Goal: Transaction & Acquisition: Purchase product/service

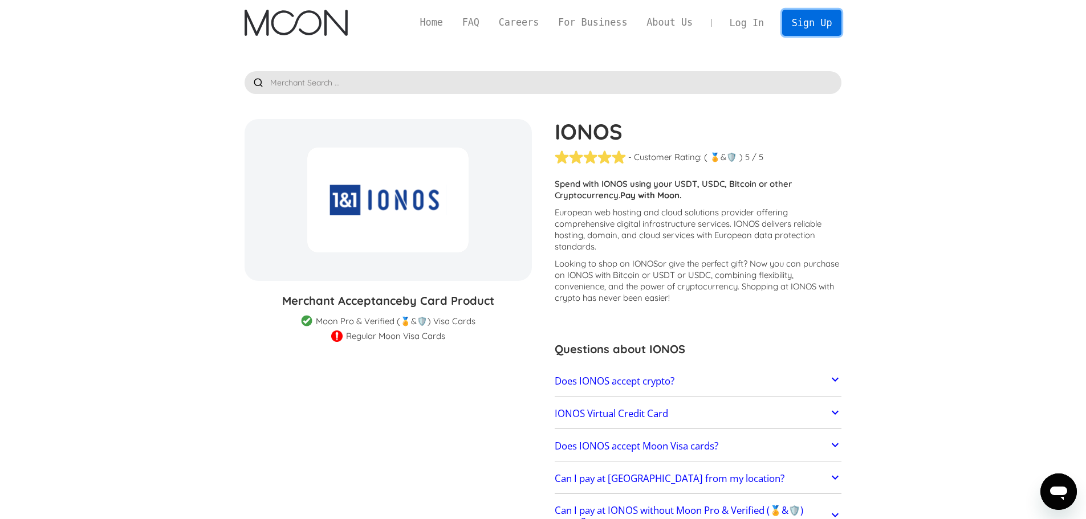
click at [807, 26] on link "Sign Up" at bounding box center [811, 23] width 59 height 26
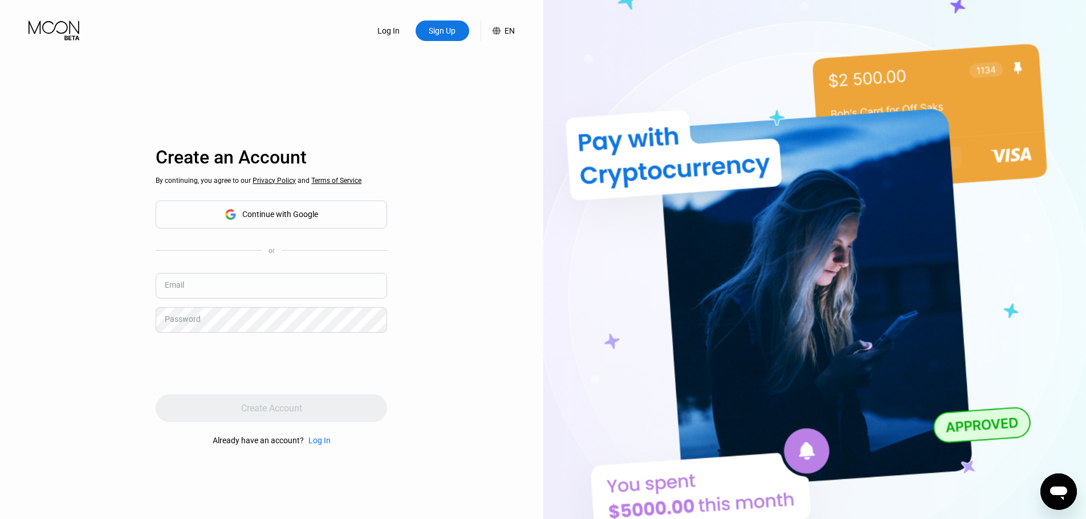
click at [284, 211] on div "Continue with Google" at bounding box center [280, 214] width 76 height 9
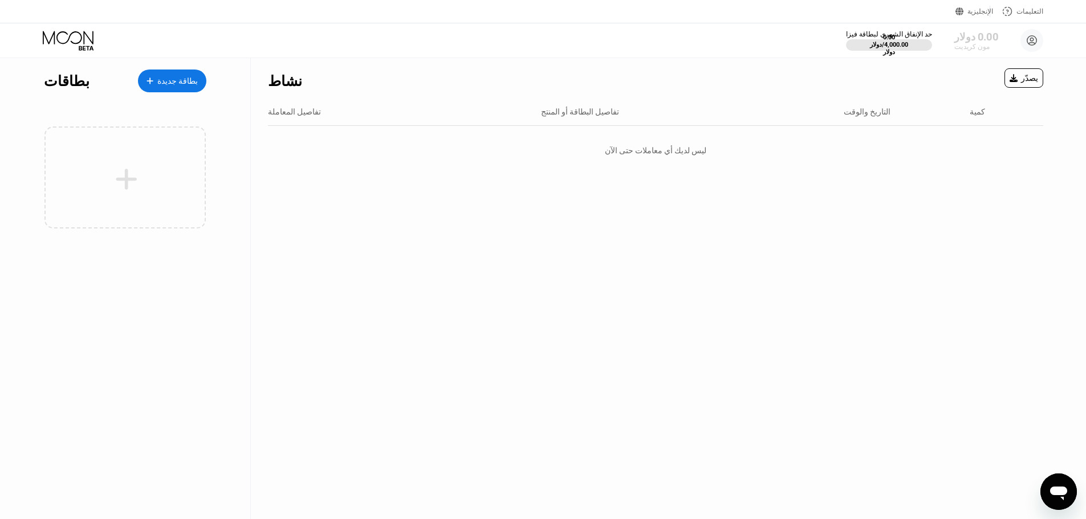
click at [974, 35] on font "0.00 دولار" at bounding box center [976, 36] width 44 height 12
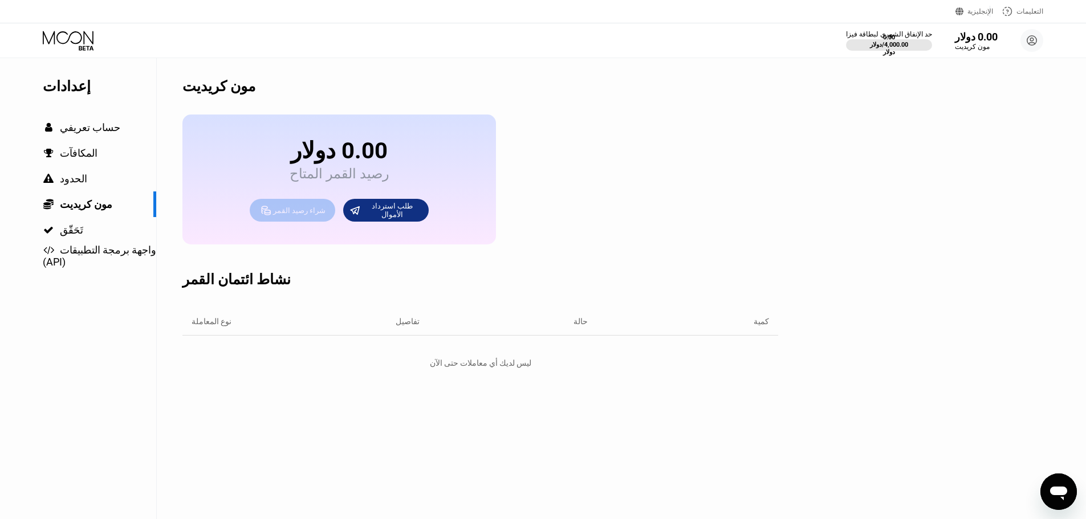
click at [307, 209] on div "شراء رصيد القمر" at bounding box center [292, 210] width 85 height 23
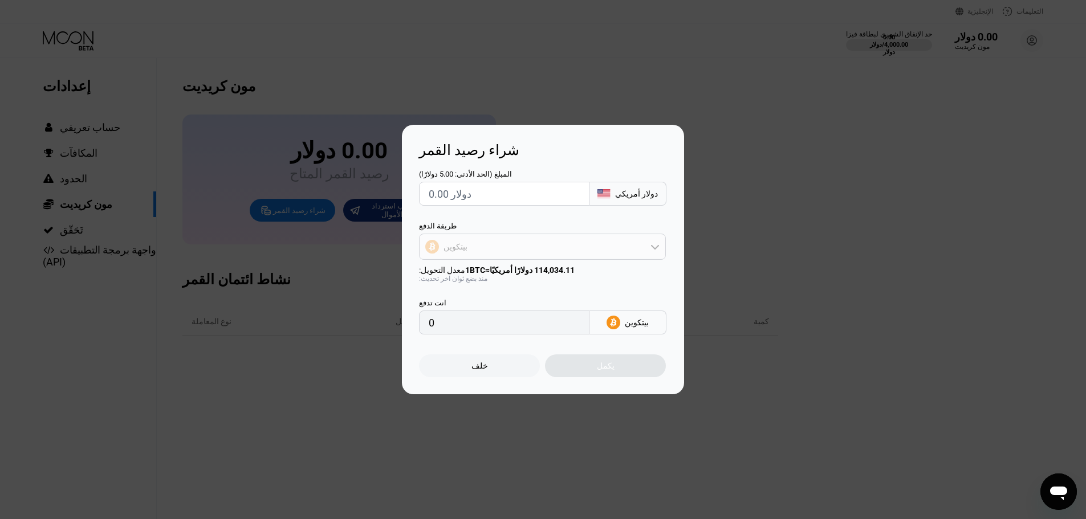
click at [605, 250] on div "بيتكوين" at bounding box center [543, 246] width 246 height 23
click at [547, 298] on div "USDT على TRON" at bounding box center [542, 303] width 240 height 23
type input "0.00"
click at [810, 150] on div "شراء رصيد القمر المبلغ (الحد الأدنى: 5.00 دولارًا) دولار أمريكي طريقة الدفع USD…" at bounding box center [543, 260] width 1086 height 270
drag, startPoint x: 520, startPoint y: 71, endPoint x: 543, endPoint y: 154, distance: 87.0
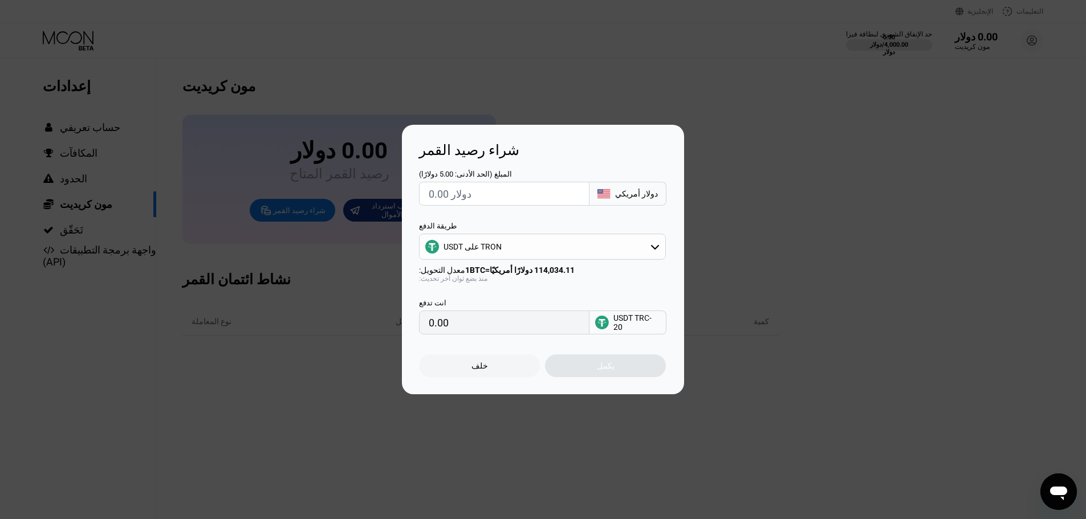
click at [520, 71] on div at bounding box center [547, 259] width 1094 height 519
drag, startPoint x: 480, startPoint y: 377, endPoint x: 456, endPoint y: 334, distance: 49.5
click at [480, 377] on div "خلف" at bounding box center [479, 366] width 121 height 23
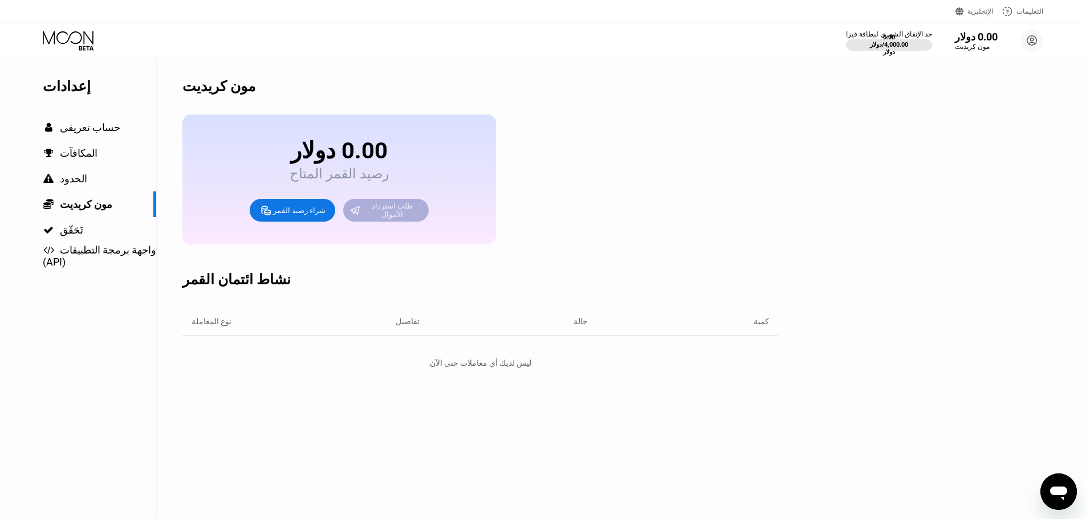
click at [402, 219] on font "طلب استرداد الأموال" at bounding box center [393, 210] width 43 height 17
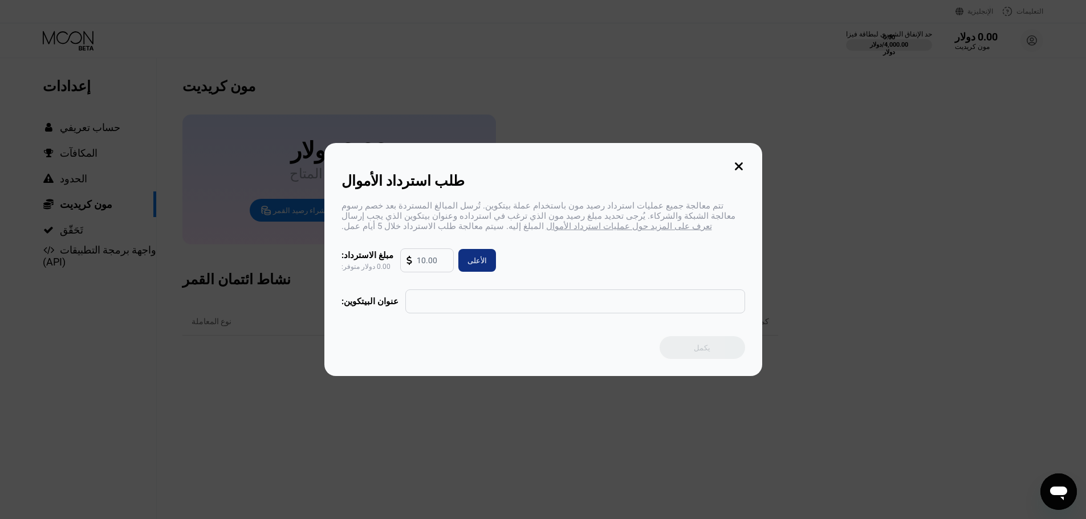
click at [443, 313] on input "text" at bounding box center [575, 301] width 327 height 23
click at [381, 307] on font "عنوان البيتكوين:" at bounding box center [369, 301] width 57 height 10
click at [465, 306] on input "text" at bounding box center [575, 301] width 327 height 23
click at [739, 164] on icon at bounding box center [739, 166] width 8 height 8
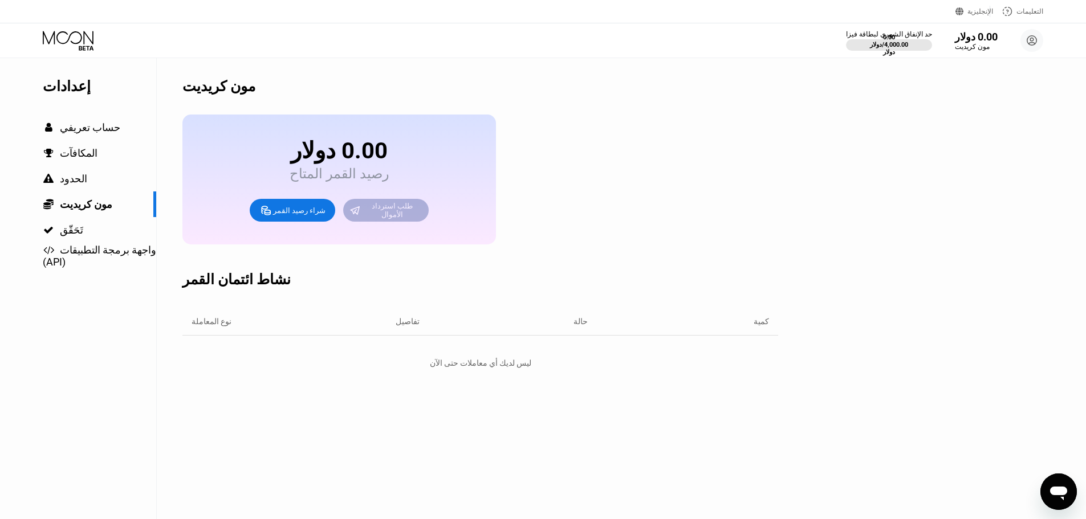
click at [377, 219] on div "طلب استرداد الأموال" at bounding box center [392, 210] width 62 height 18
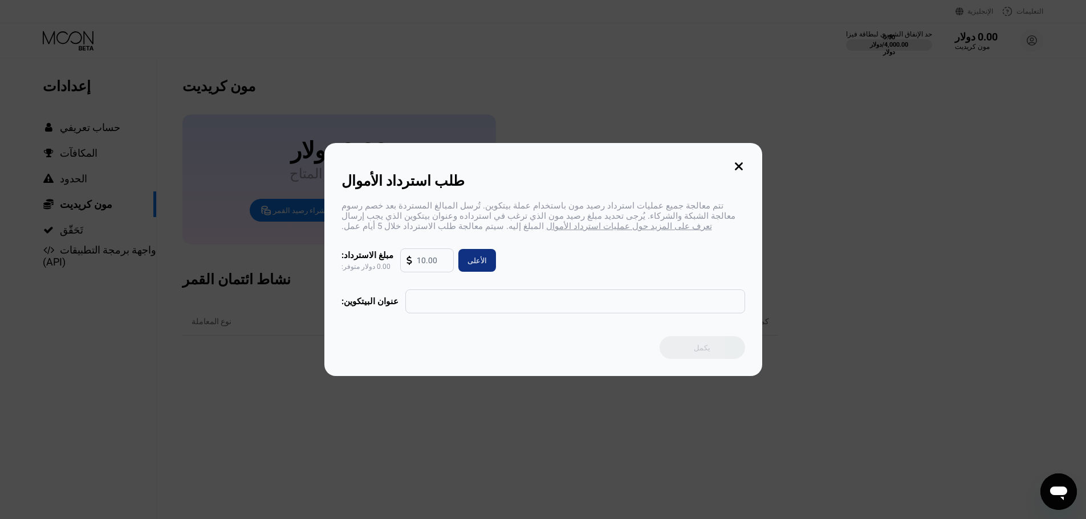
click at [744, 164] on icon at bounding box center [738, 166] width 13 height 13
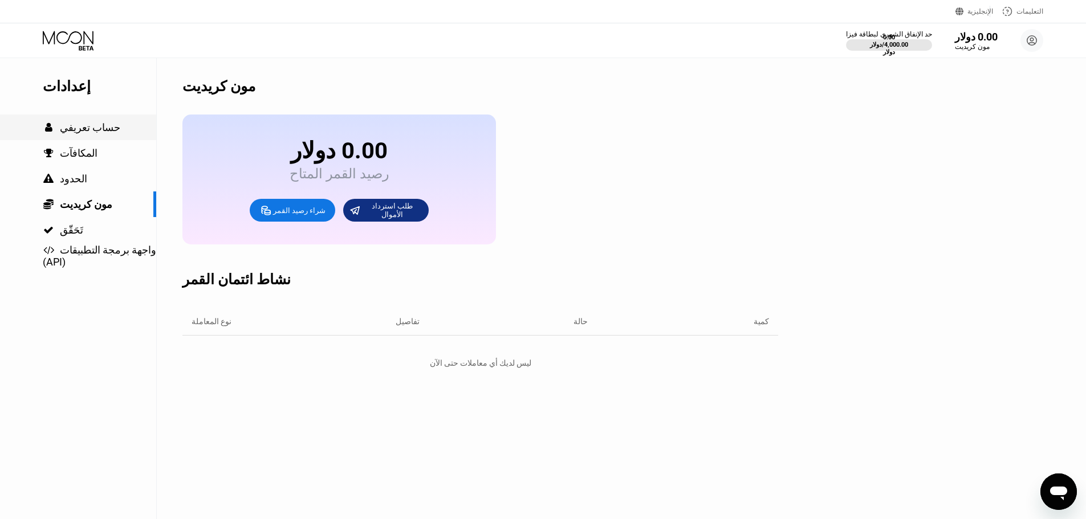
click at [70, 133] on font "حساب تعريفي" at bounding box center [90, 127] width 60 height 12
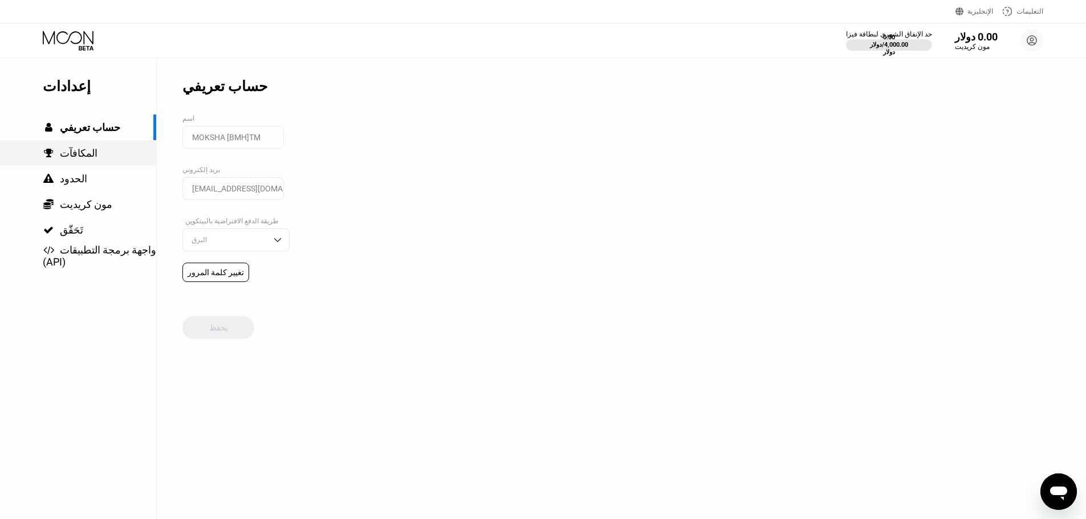
click at [66, 159] on font "المكافآت" at bounding box center [79, 153] width 38 height 12
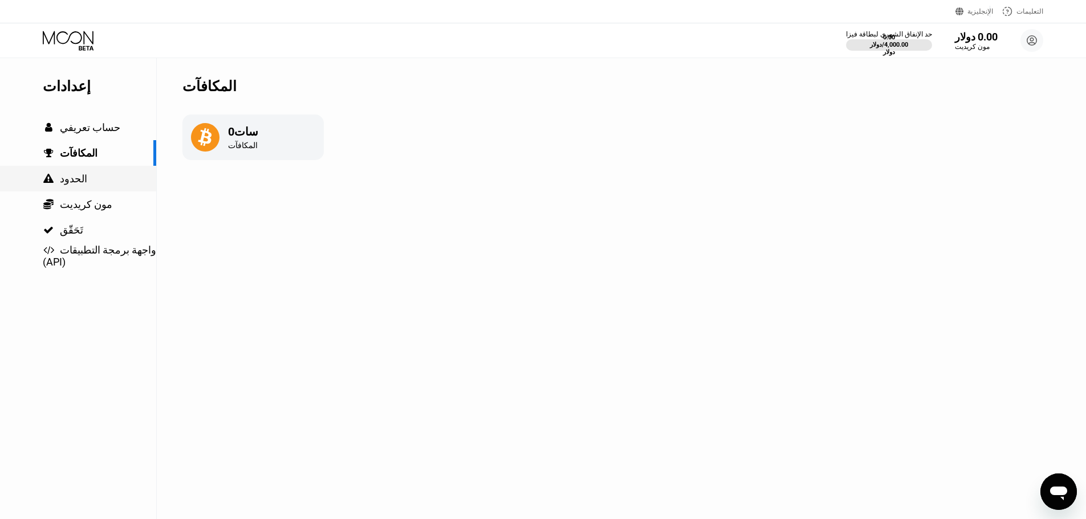
drag, startPoint x: 68, startPoint y: 174, endPoint x: 71, endPoint y: 182, distance: 8.3
click at [71, 182] on font "الحدود" at bounding box center [73, 179] width 27 height 12
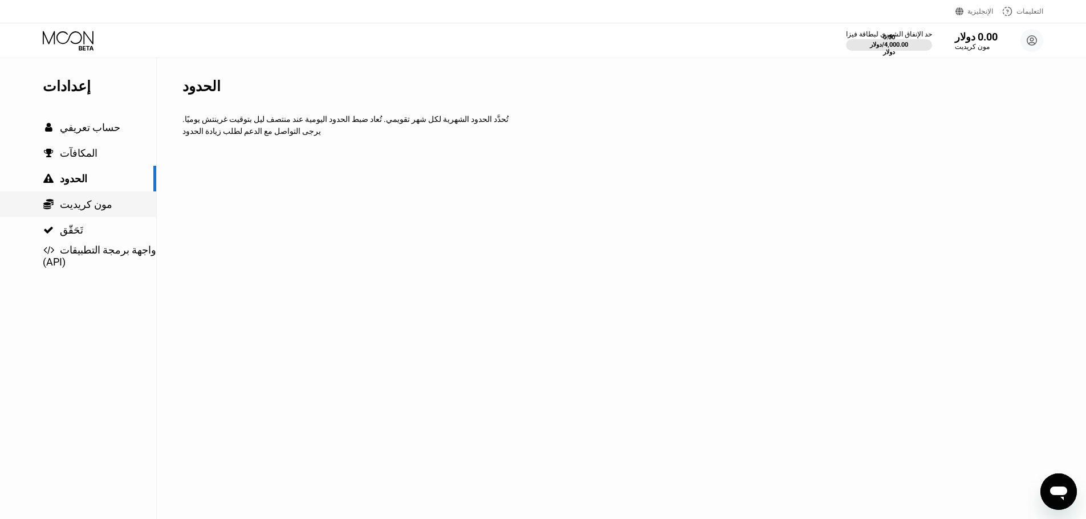
click at [68, 202] on font "مون كريديت" at bounding box center [86, 204] width 52 height 12
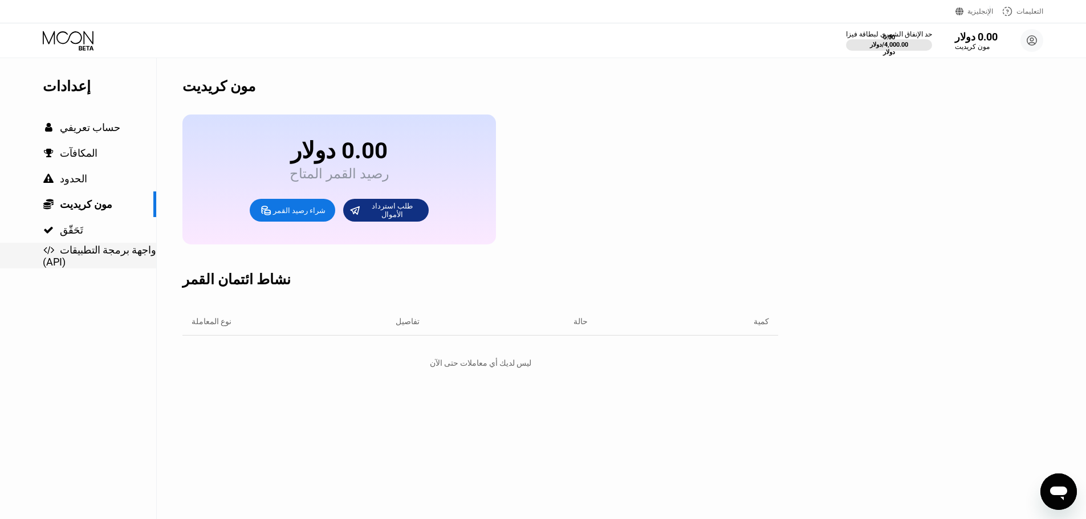
click at [66, 245] on font "واجهة برمجة التطبيقات (API)" at bounding box center [101, 256] width 116 height 24
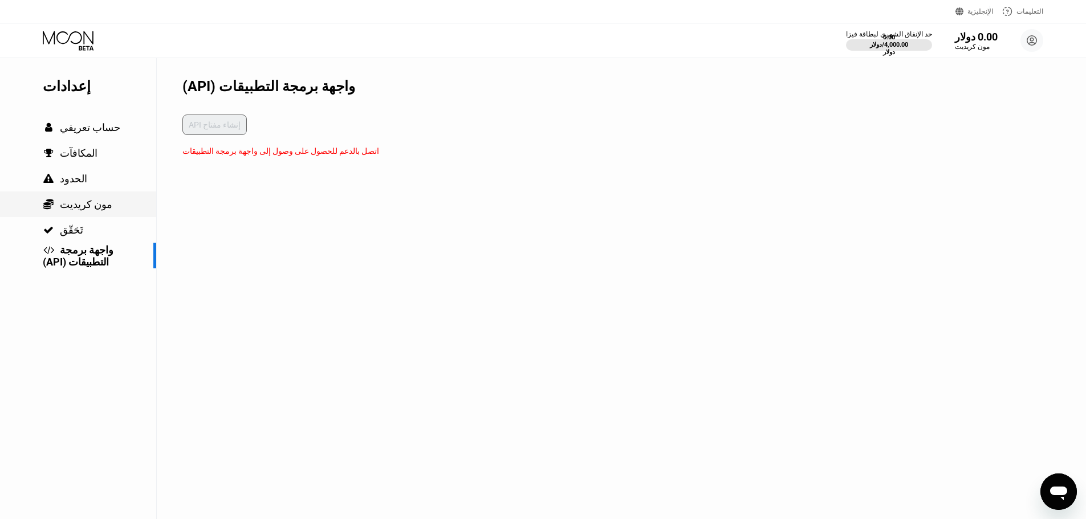
click at [78, 202] on font "مون كريديت" at bounding box center [86, 204] width 52 height 12
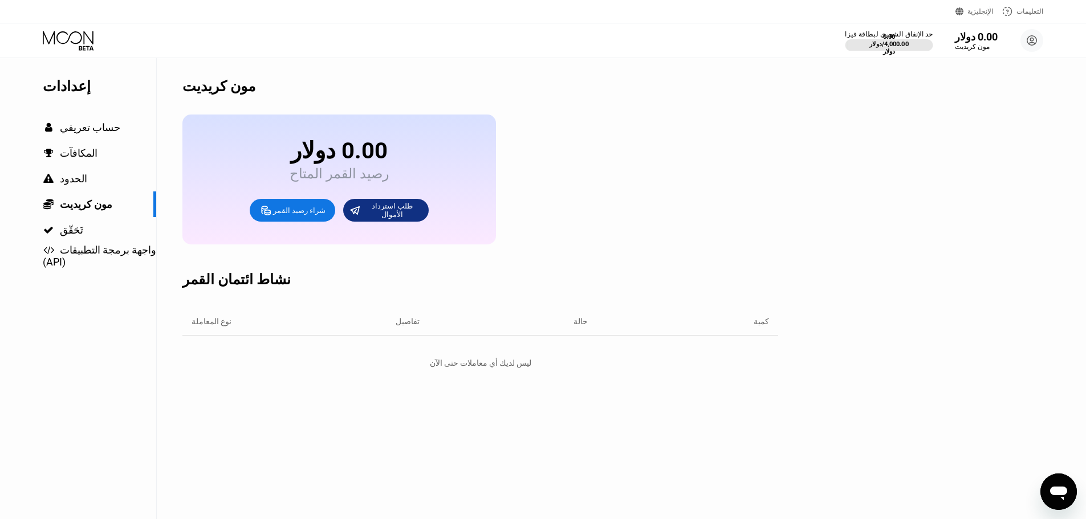
click at [893, 50] on font "4,000.00 دولار" at bounding box center [896, 48] width 27 height 15
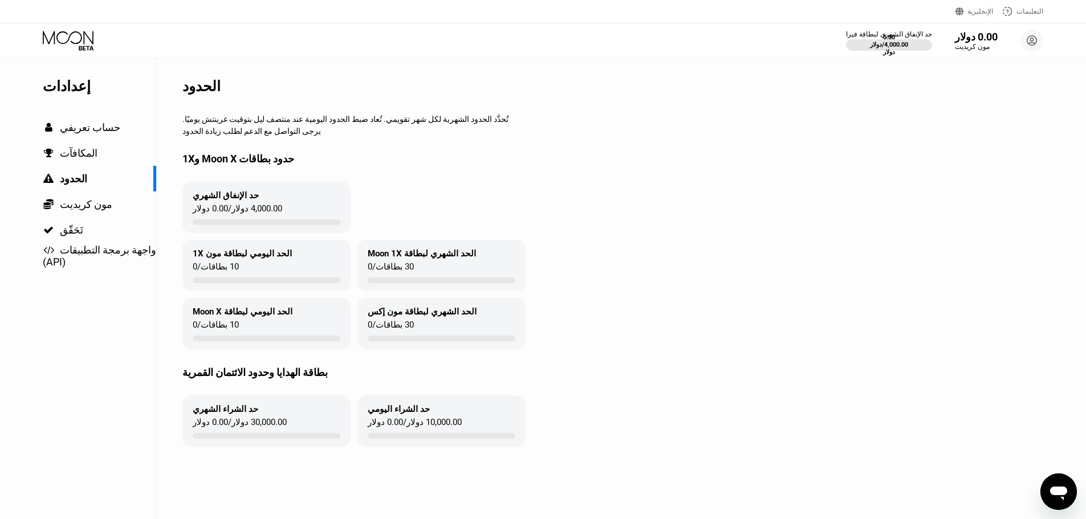
click at [63, 30] on div "حد الإنفاق الشهري لبطاقة فيزا 0.00 دولار / 4,000.00 دولار 0.00 دولار مون كريديت…" at bounding box center [543, 40] width 1086 height 34
click at [74, 39] on icon at bounding box center [69, 41] width 53 height 20
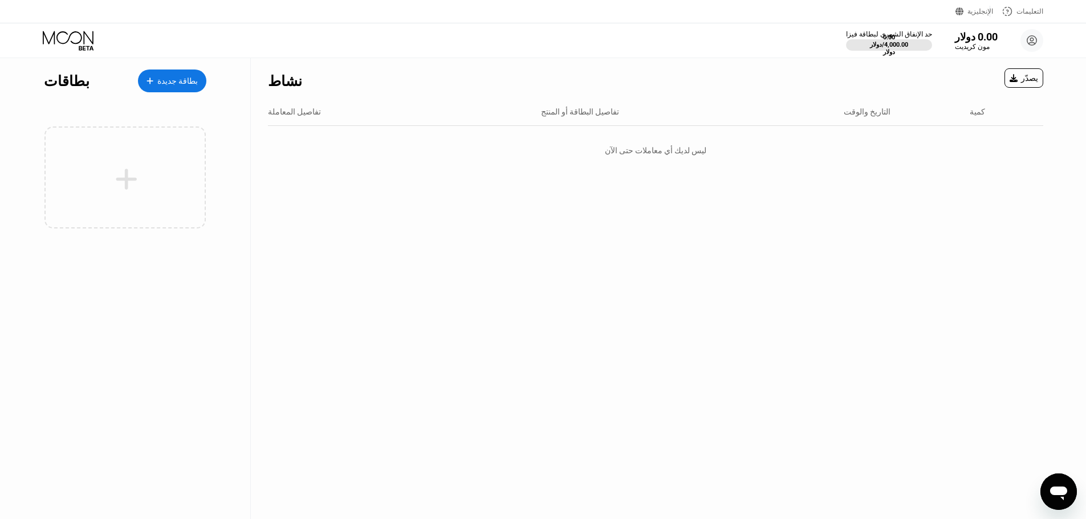
click at [168, 79] on font "بطاقة جديدة" at bounding box center [177, 80] width 40 height 9
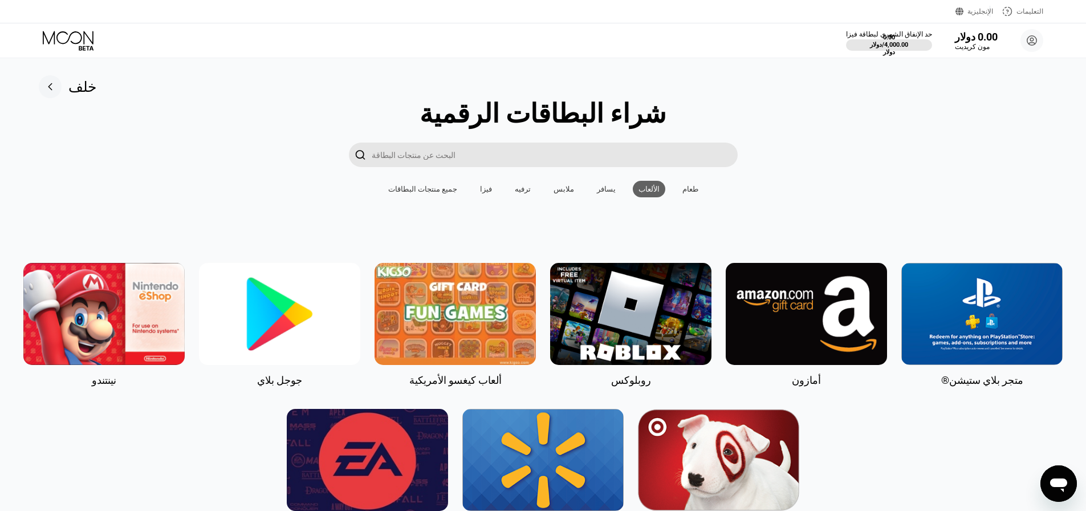
click at [440, 192] on font "جميع منتجات البطاقات" at bounding box center [422, 189] width 69 height 9
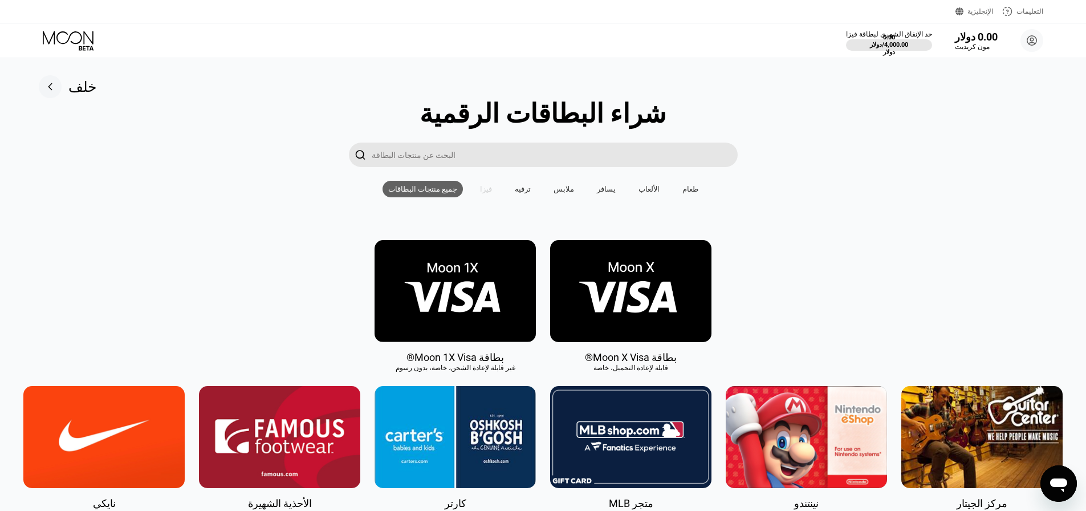
click at [483, 193] on font "فيزا" at bounding box center [486, 189] width 12 height 9
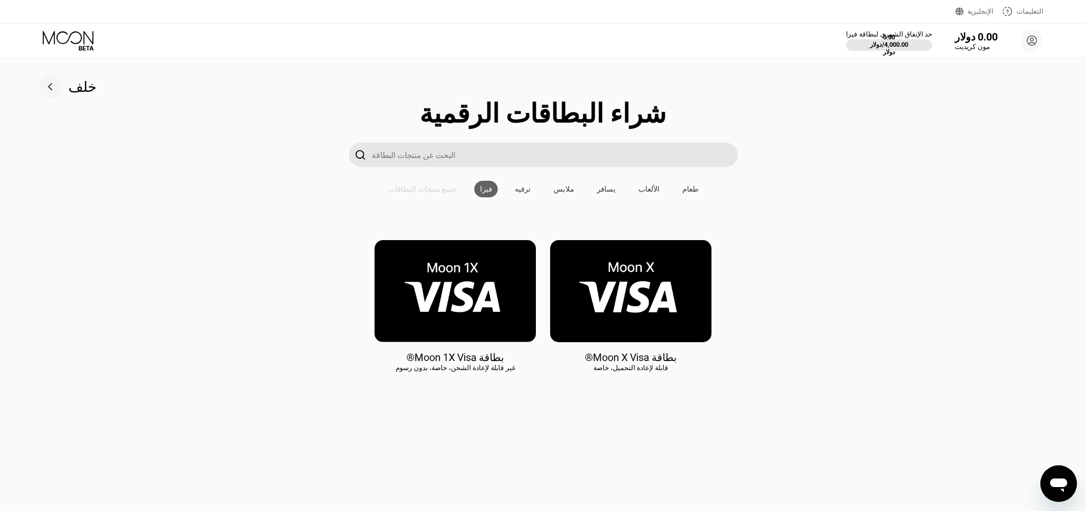
click at [454, 193] on font "جميع منتجات البطاقات" at bounding box center [422, 189] width 69 height 9
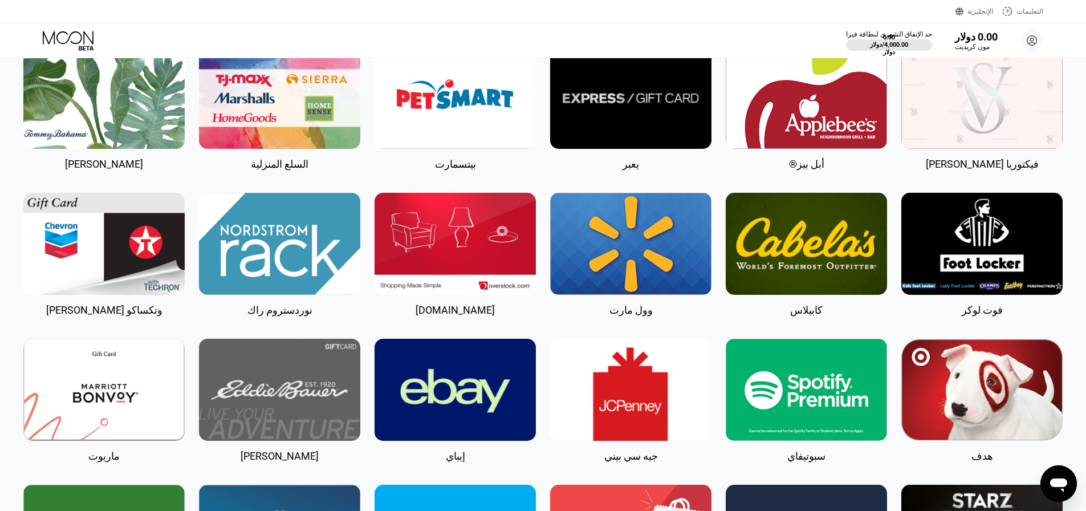
scroll to position [2060, 0]
